Goal: Task Accomplishment & Management: Use online tool/utility

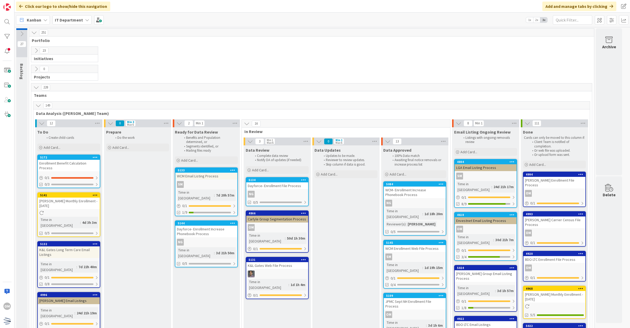
click at [286, 189] on div "Dayforce- Enrollment File Process" at bounding box center [277, 186] width 62 height 7
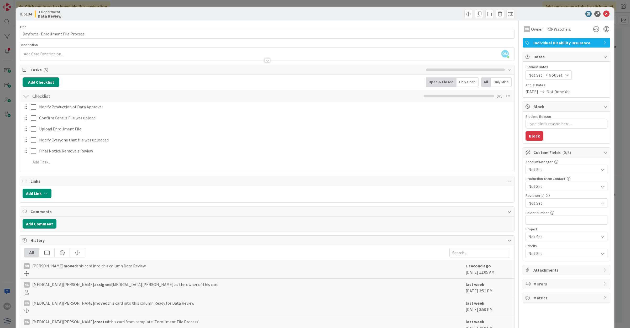
click at [541, 207] on div "Not Set" at bounding box center [567, 203] width 82 height 9
click at [534, 224] on span "[PERSON_NAME]" at bounding box center [548, 225] width 31 height 8
type textarea "x"
click at [603, 14] on icon at bounding box center [606, 14] width 6 height 6
